Goal: Navigation & Orientation: Find specific page/section

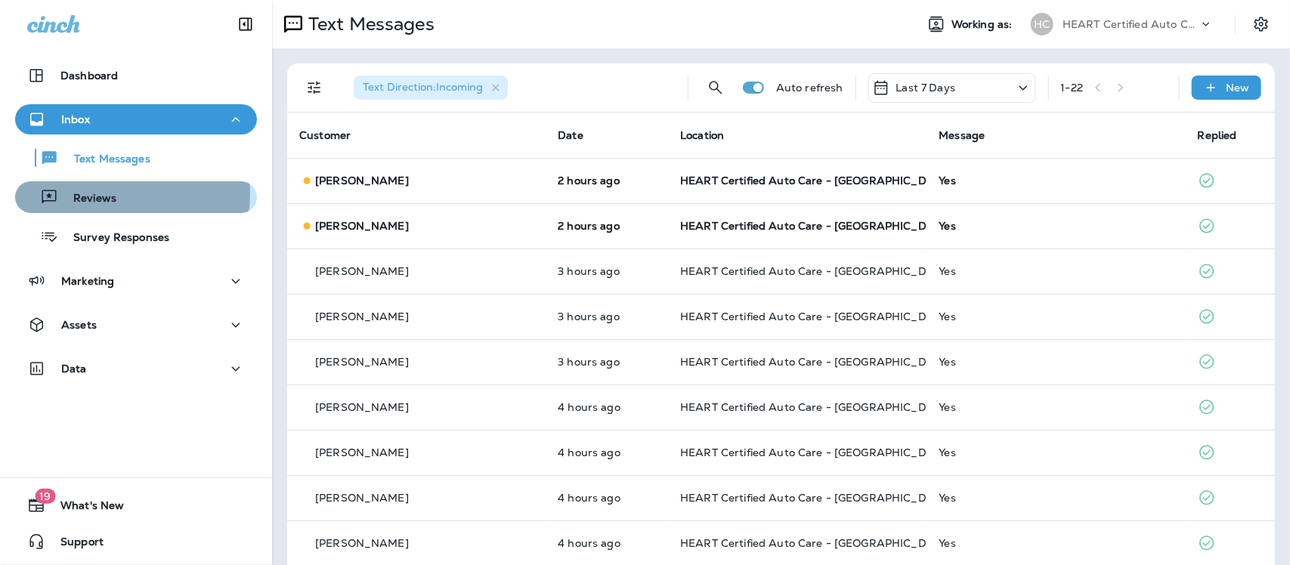
click at [114, 194] on p "Reviews" at bounding box center [87, 199] width 58 height 14
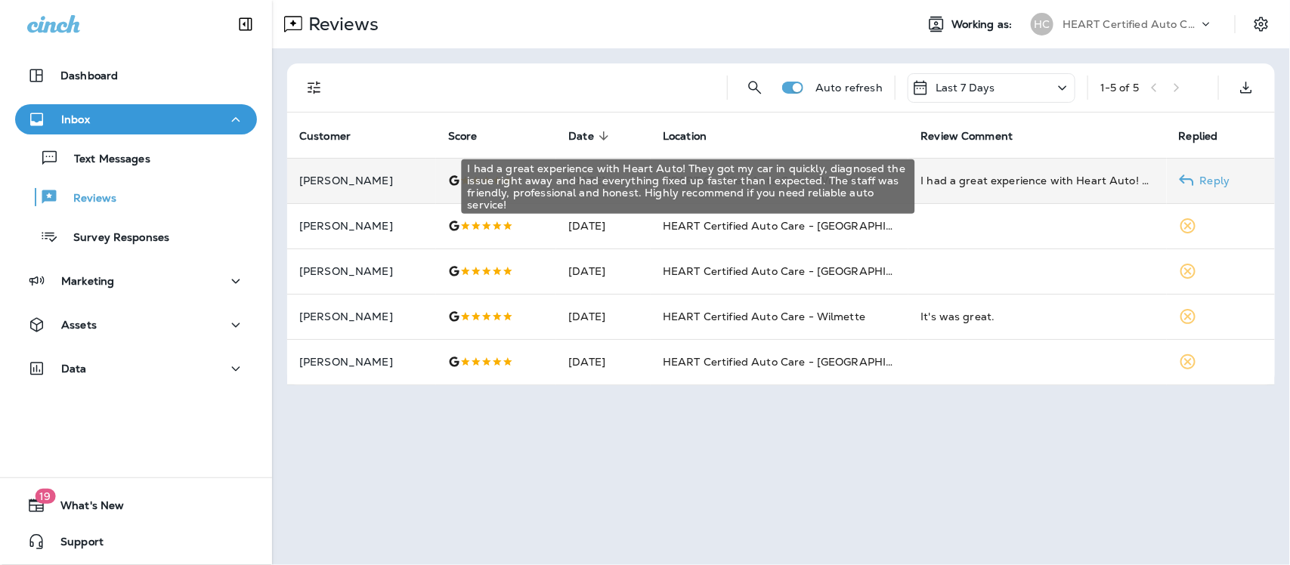
click at [995, 182] on div "I had a great experience with Heart Auto! They got my car in quickly, diagnosed…" at bounding box center [1038, 180] width 234 height 15
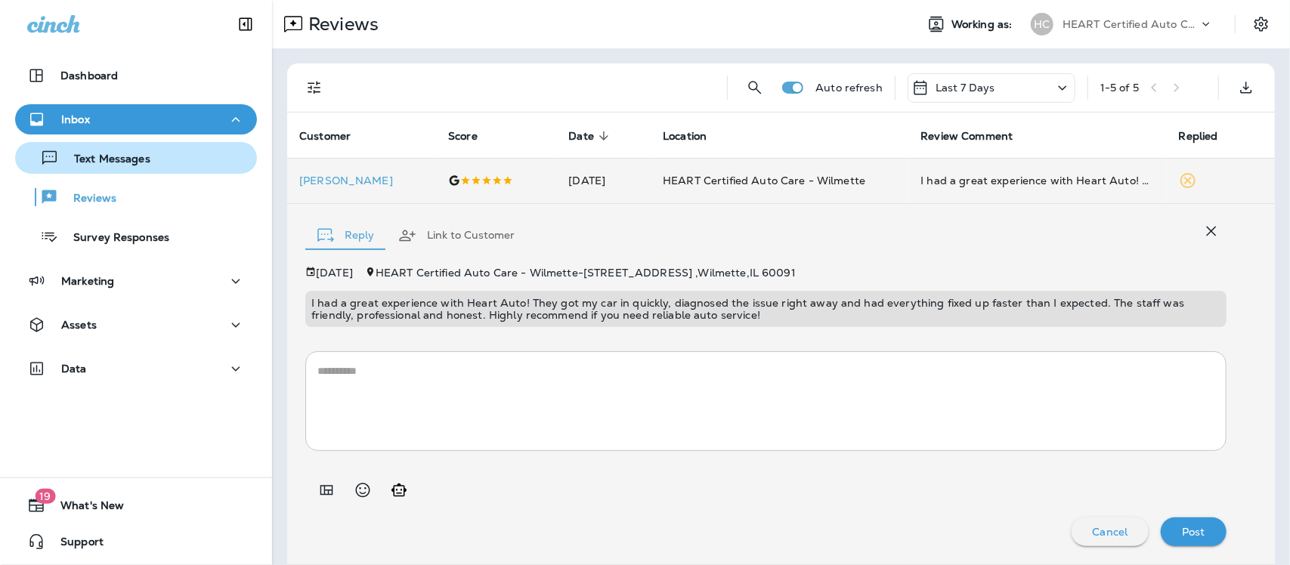
click at [73, 163] on p "Text Messages" at bounding box center [104, 160] width 91 height 14
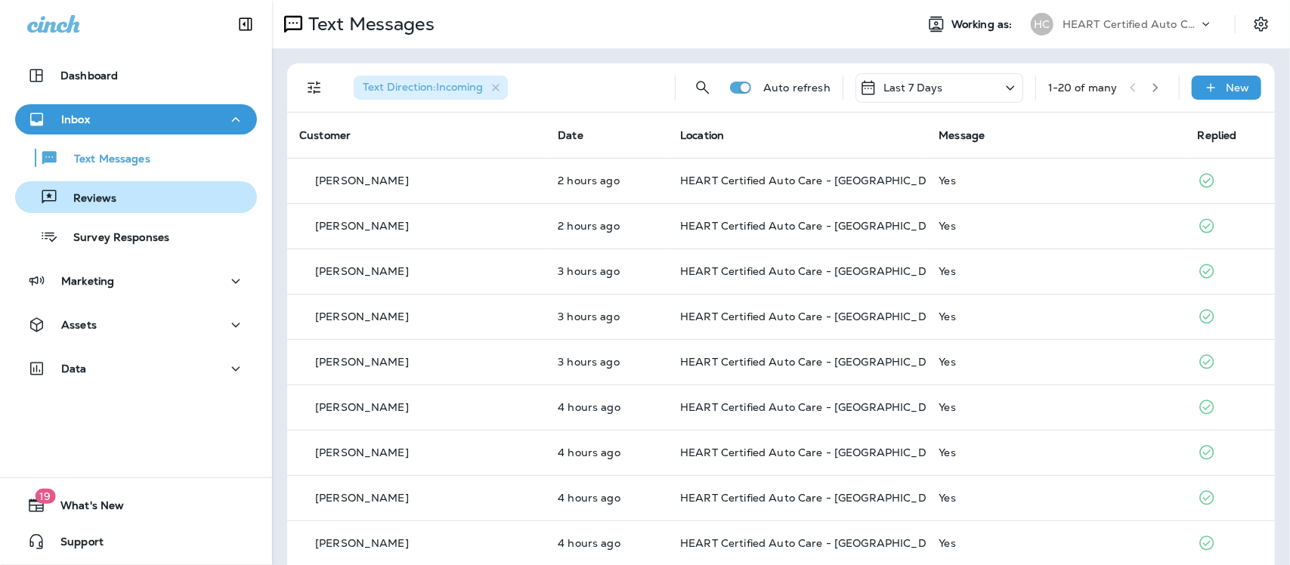
click at [73, 204] on p "Reviews" at bounding box center [87, 199] width 58 height 14
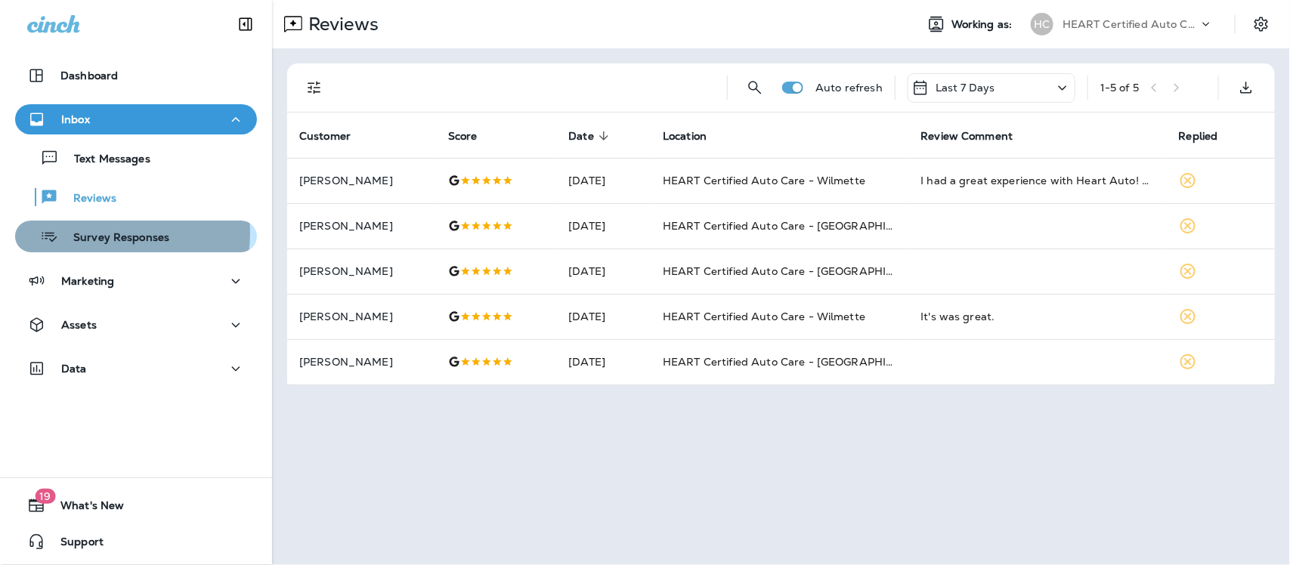
click at [88, 233] on p "Survey Responses" at bounding box center [113, 238] width 111 height 14
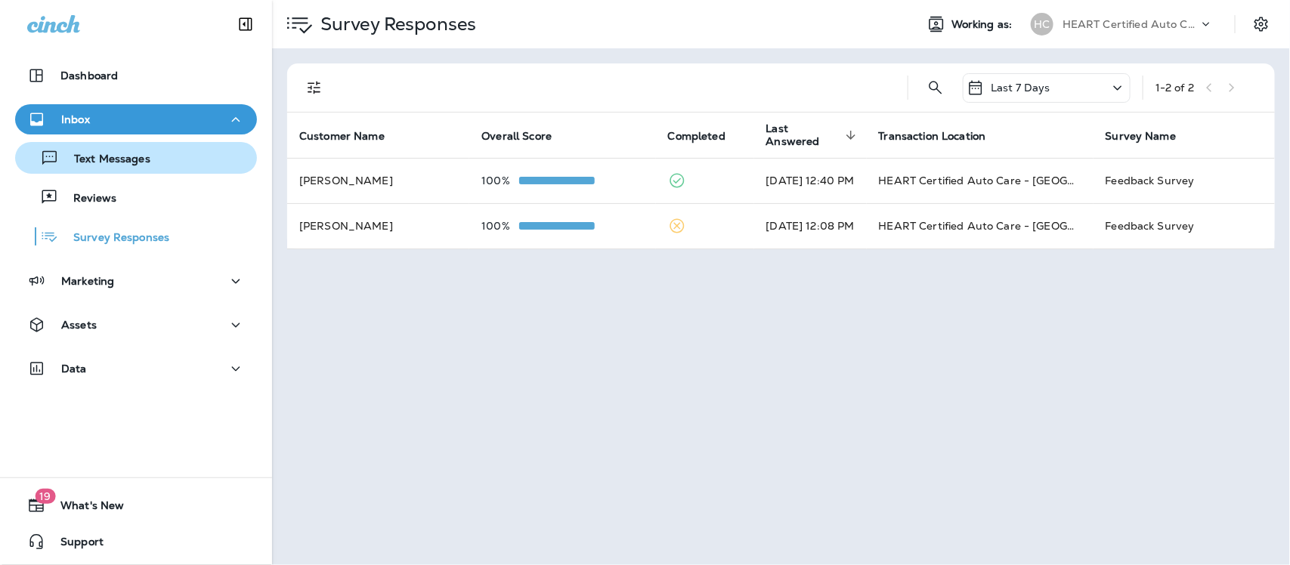
click at [102, 153] on p "Text Messages" at bounding box center [104, 160] width 91 height 14
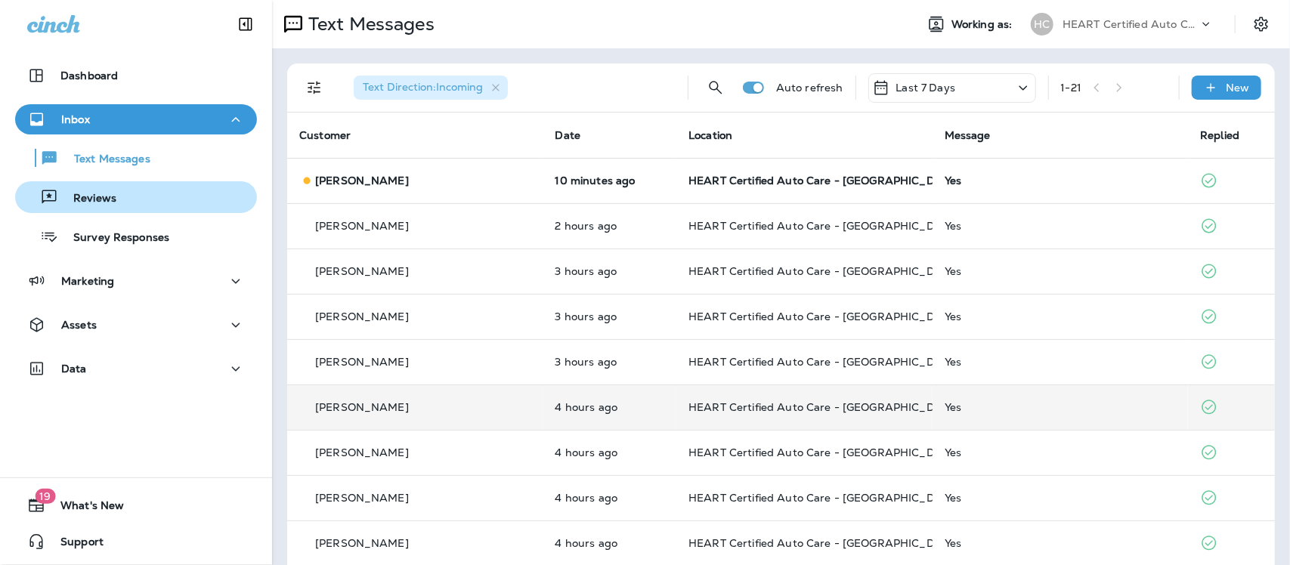
click at [104, 198] on p "Reviews" at bounding box center [87, 199] width 58 height 14
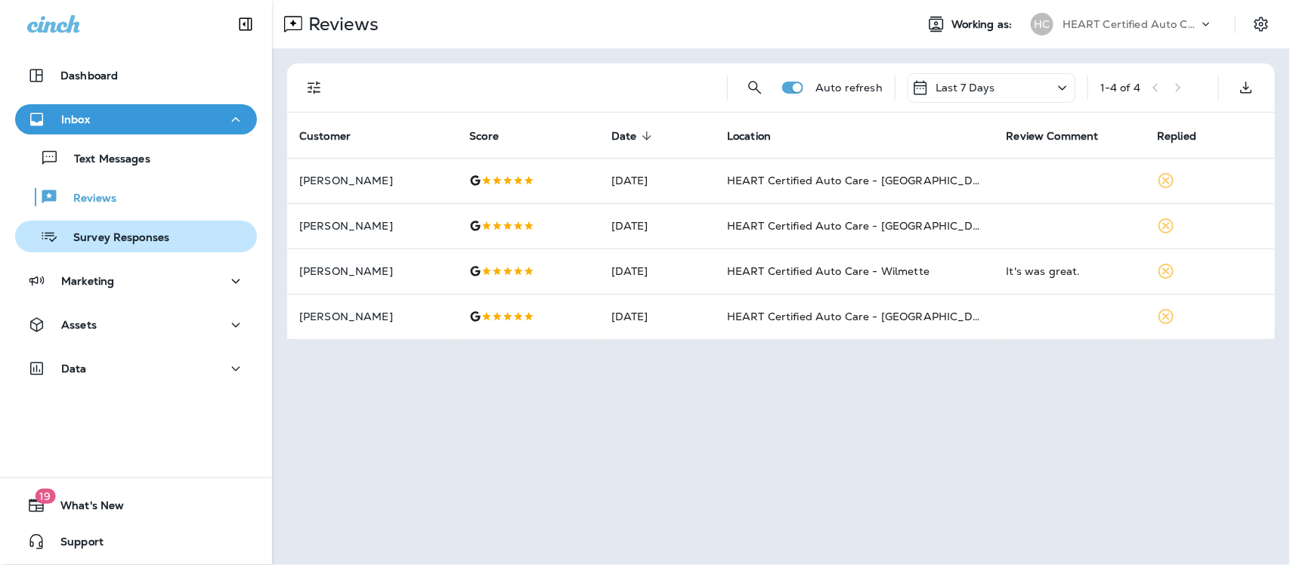
click at [118, 242] on p "Survey Responses" at bounding box center [113, 238] width 111 height 14
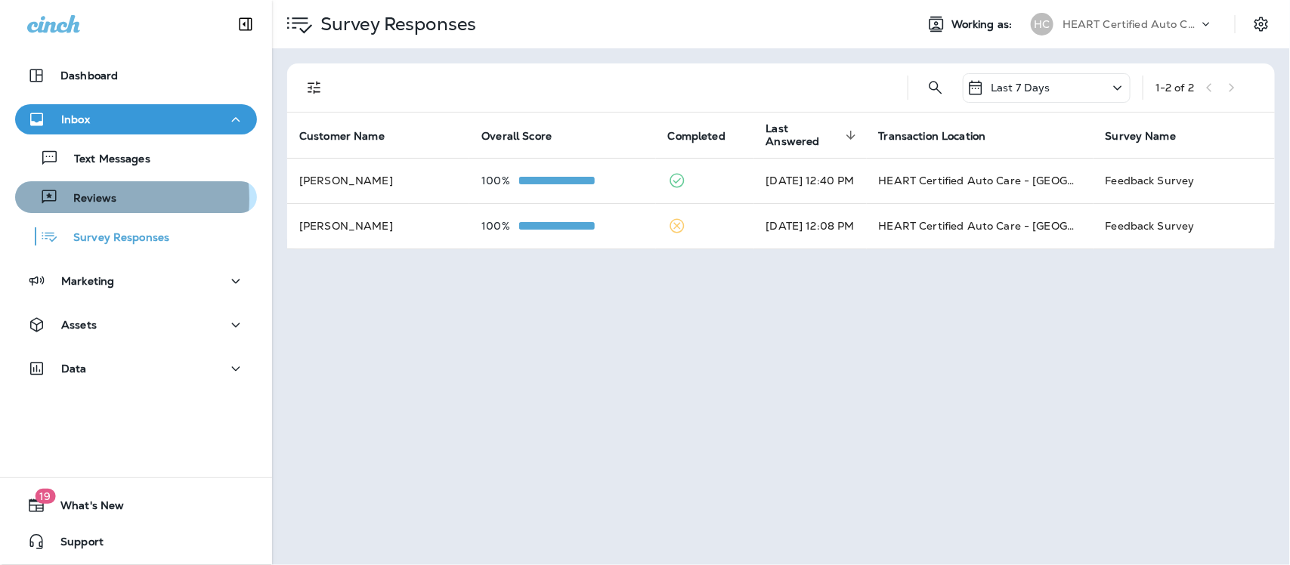
click at [94, 199] on p "Reviews" at bounding box center [87, 199] width 58 height 14
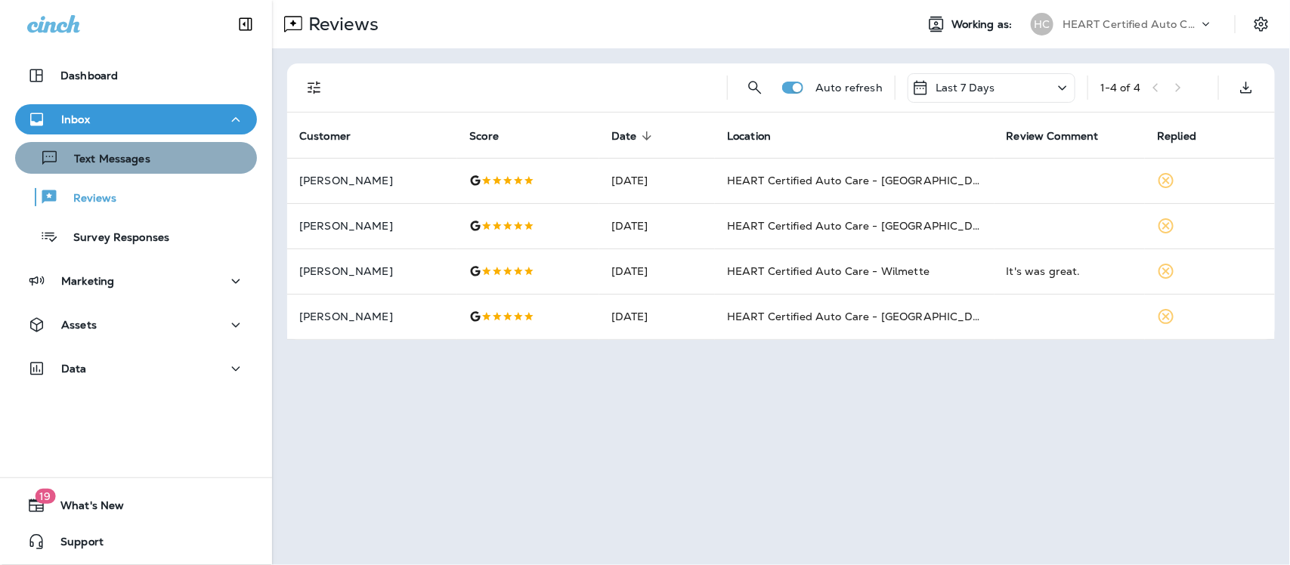
click at [152, 153] on div "Text Messages" at bounding box center [136, 158] width 230 height 23
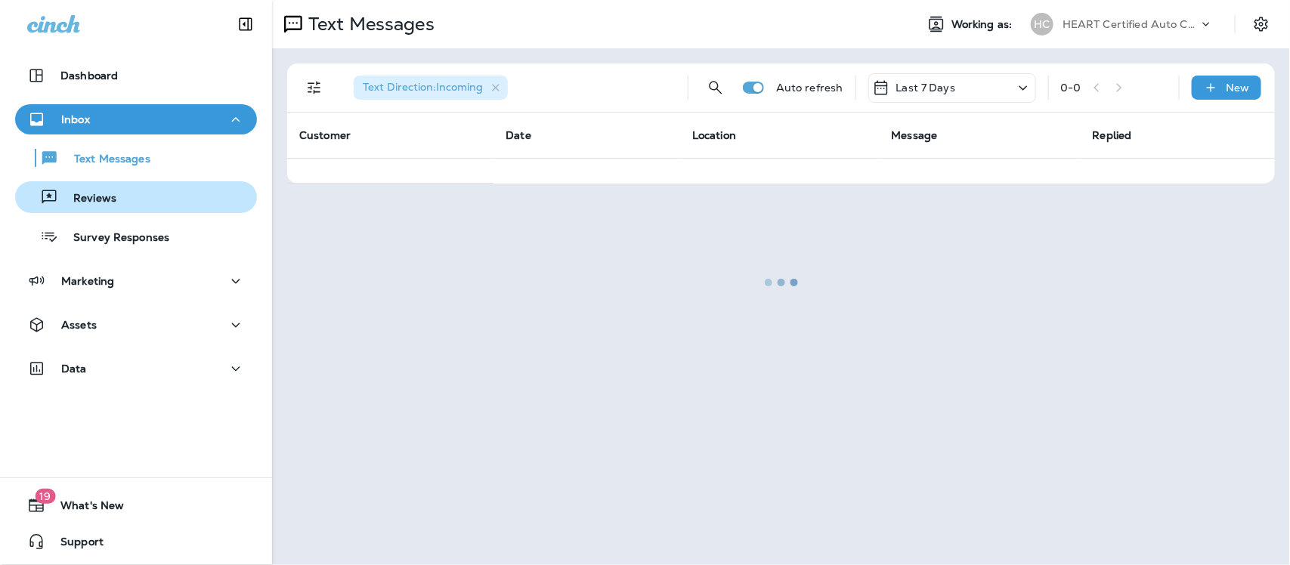
click at [98, 195] on p "Reviews" at bounding box center [87, 199] width 58 height 14
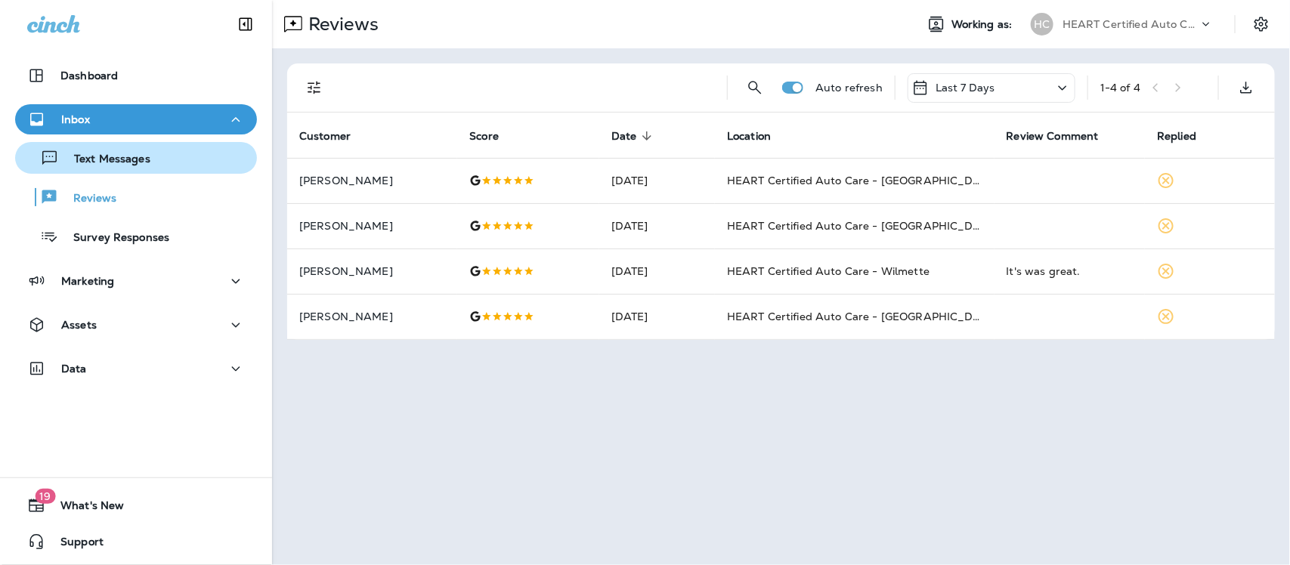
click at [108, 156] on p "Text Messages" at bounding box center [104, 160] width 91 height 14
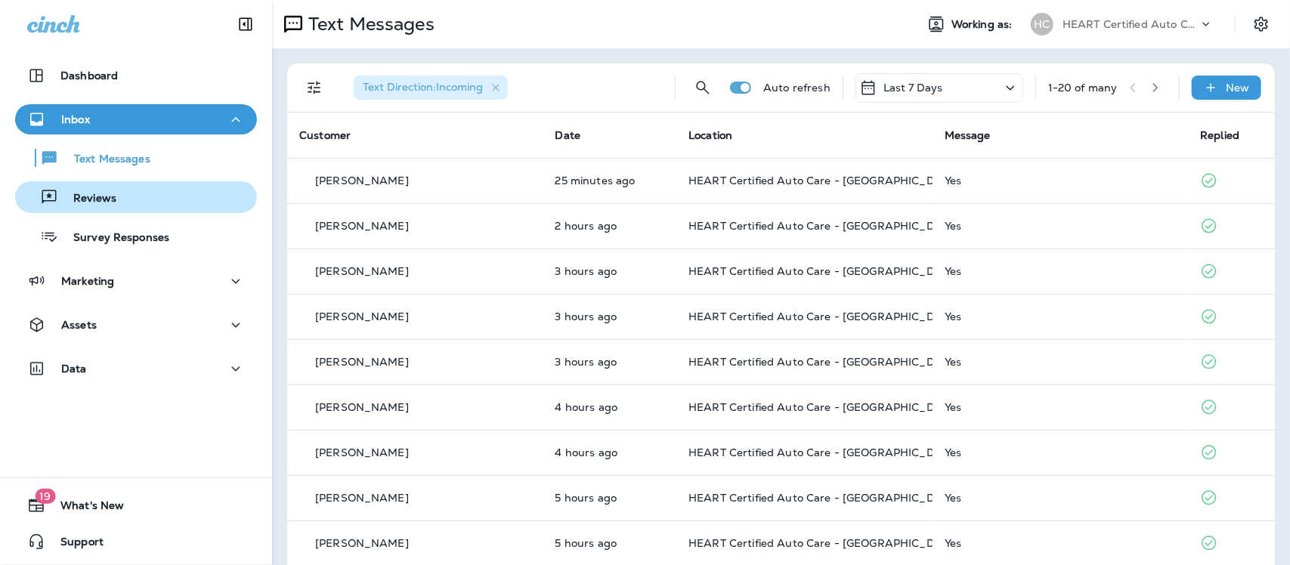
click at [101, 197] on p "Reviews" at bounding box center [87, 199] width 58 height 14
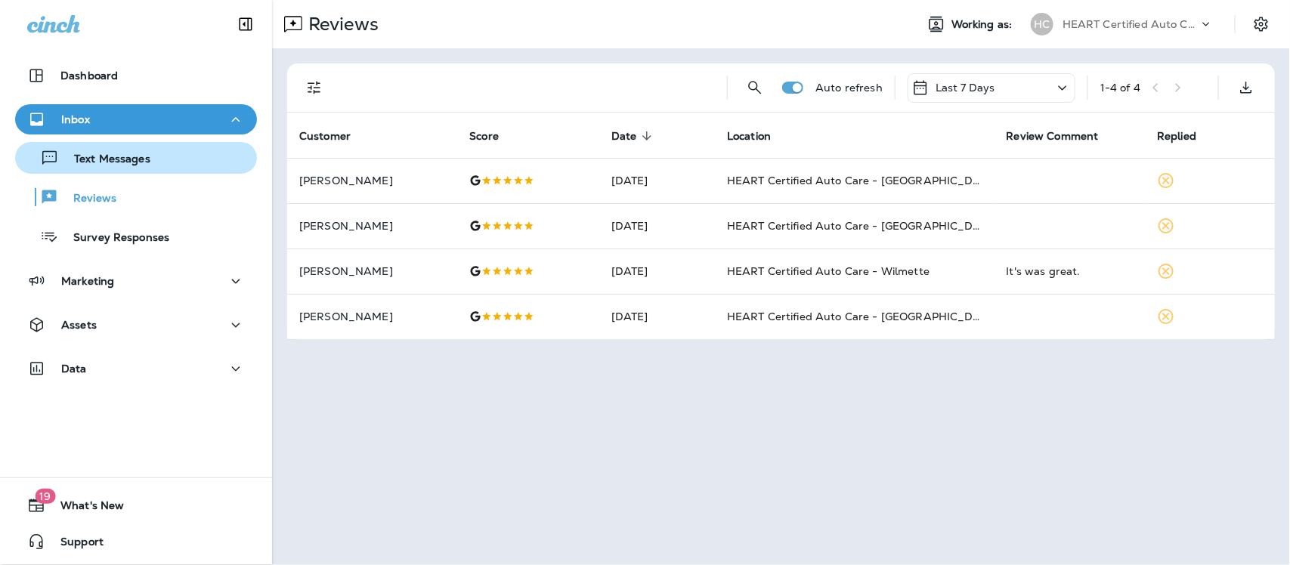
click at [99, 165] on p "Text Messages" at bounding box center [104, 160] width 91 height 14
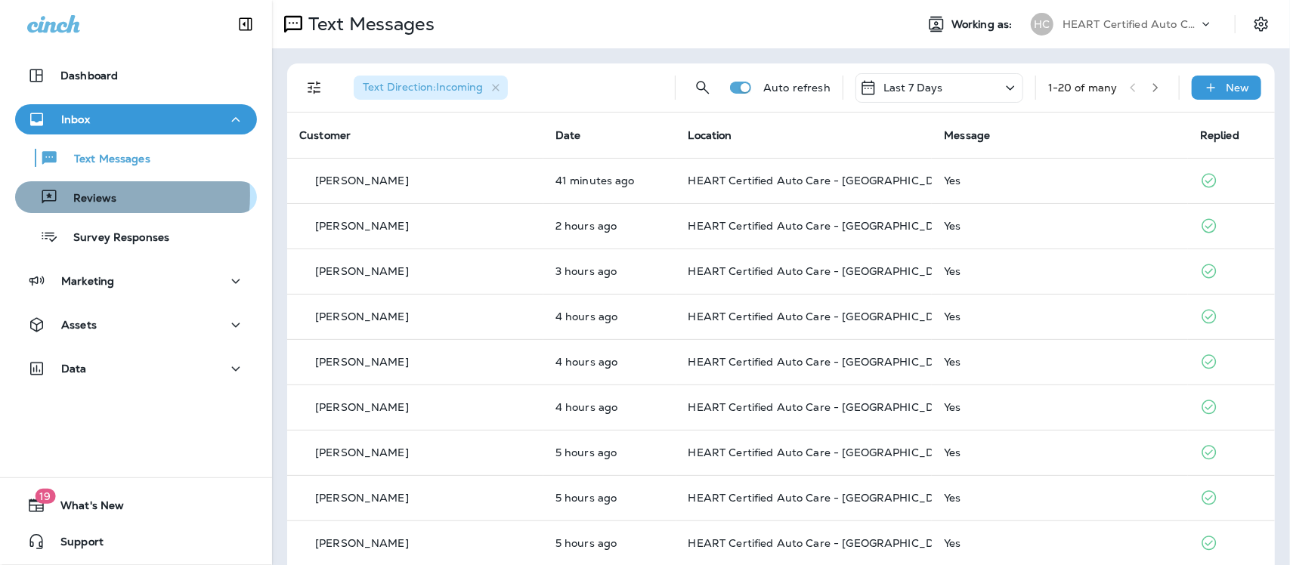
click at [97, 195] on p "Reviews" at bounding box center [87, 199] width 58 height 14
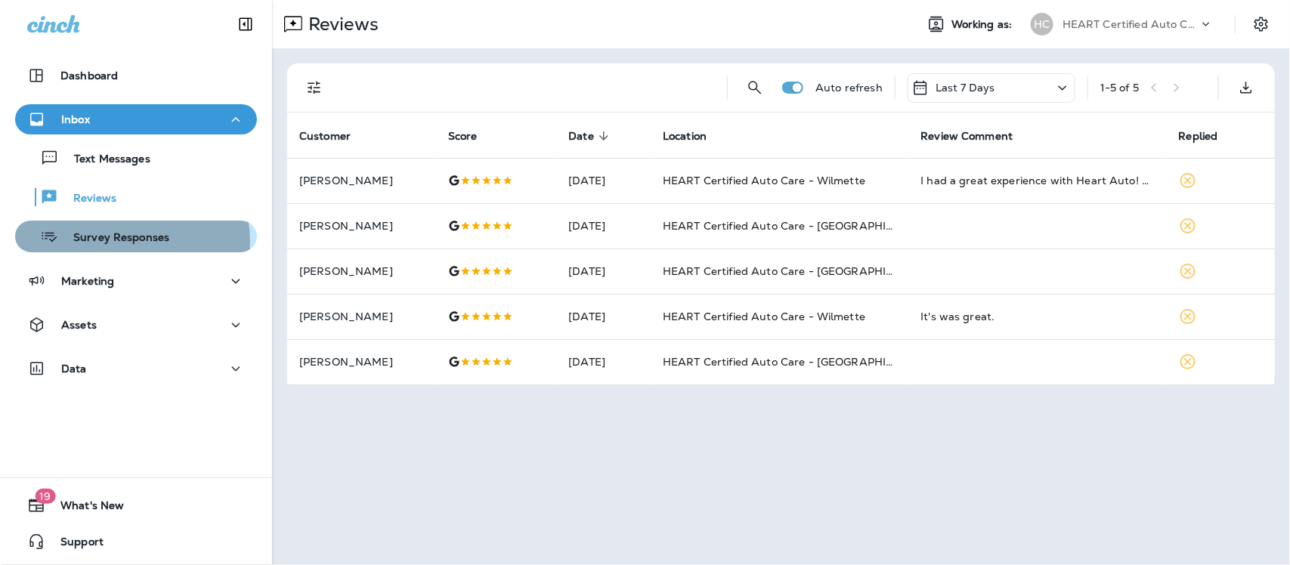
click at [118, 242] on p "Survey Responses" at bounding box center [113, 238] width 111 height 14
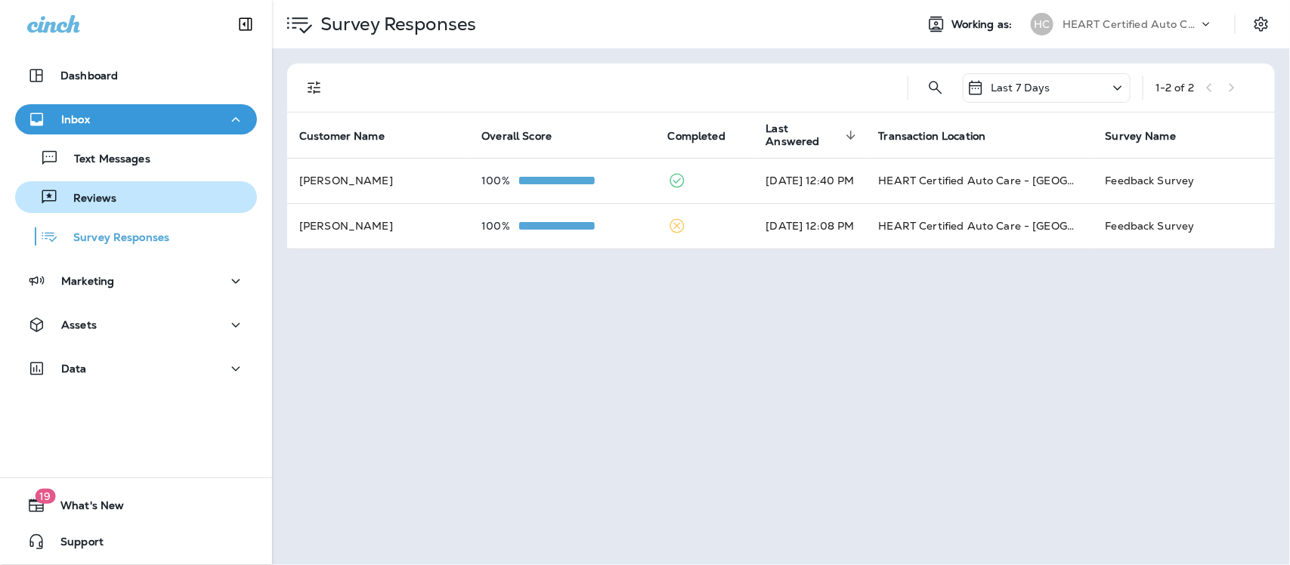
click at [106, 194] on p "Reviews" at bounding box center [87, 199] width 58 height 14
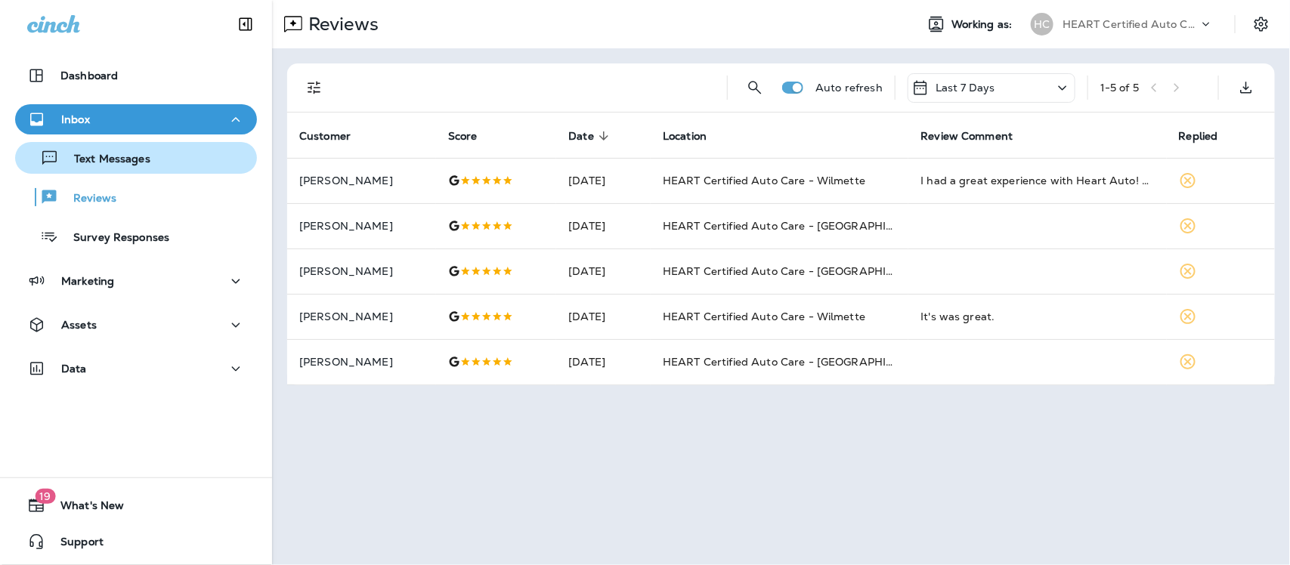
click at [100, 159] on p "Text Messages" at bounding box center [104, 160] width 91 height 14
